Goal: Task Accomplishment & Management: Manage account settings

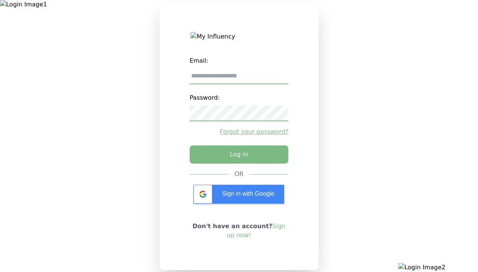
click at [239, 79] on input "email" at bounding box center [239, 76] width 99 height 16
type input "**********"
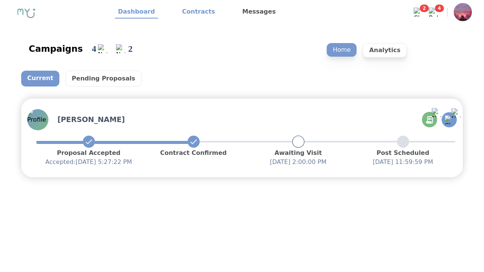
click at [194, 12] on link "Contracts" at bounding box center [198, 12] width 39 height 13
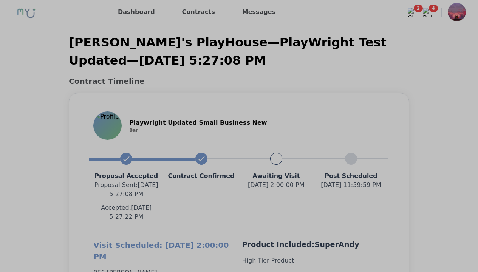
scroll to position [675, 0]
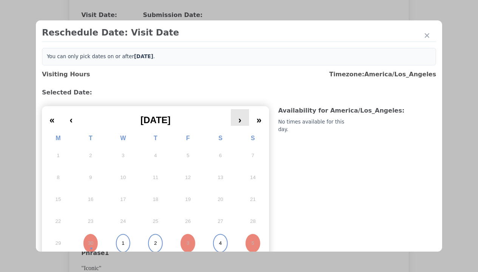
click at [238, 109] on button "›" at bounding box center [240, 117] width 18 height 17
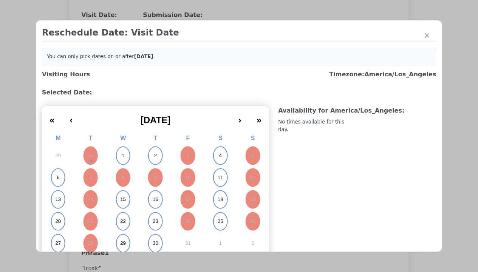
scroll to position [66, 0]
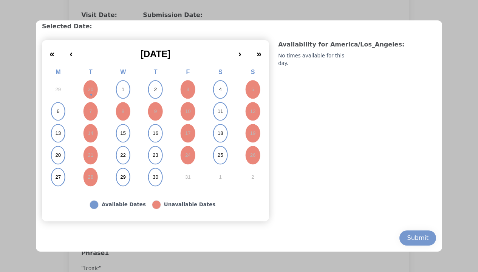
click at [58, 112] on abbr "6" at bounding box center [58, 111] width 3 height 7
click at [412, 238] on div "Submit" at bounding box center [418, 238] width 22 height 9
click at [120, 171] on div "Update Submission Date" at bounding box center [120, 170] width 62 height 8
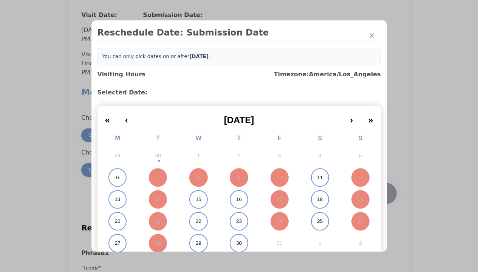
click at [116, 178] on abbr "6" at bounding box center [117, 177] width 3 height 7
click at [370, 194] on div "Submit Date Change" at bounding box center [370, 193] width 37 height 15
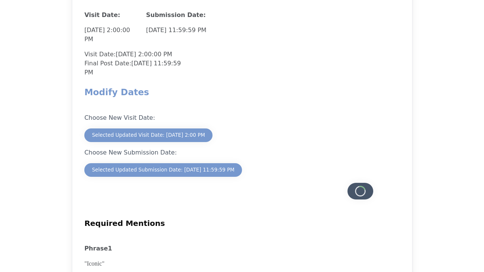
scroll to position [664, 0]
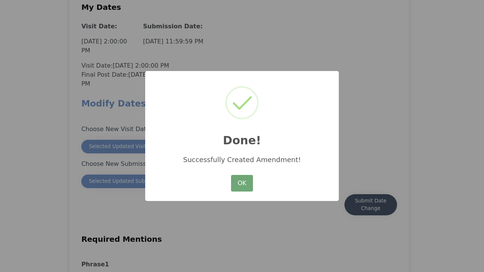
click at [242, 184] on button "OK" at bounding box center [242, 183] width 22 height 17
